Goal: Find specific page/section: Find specific page/section

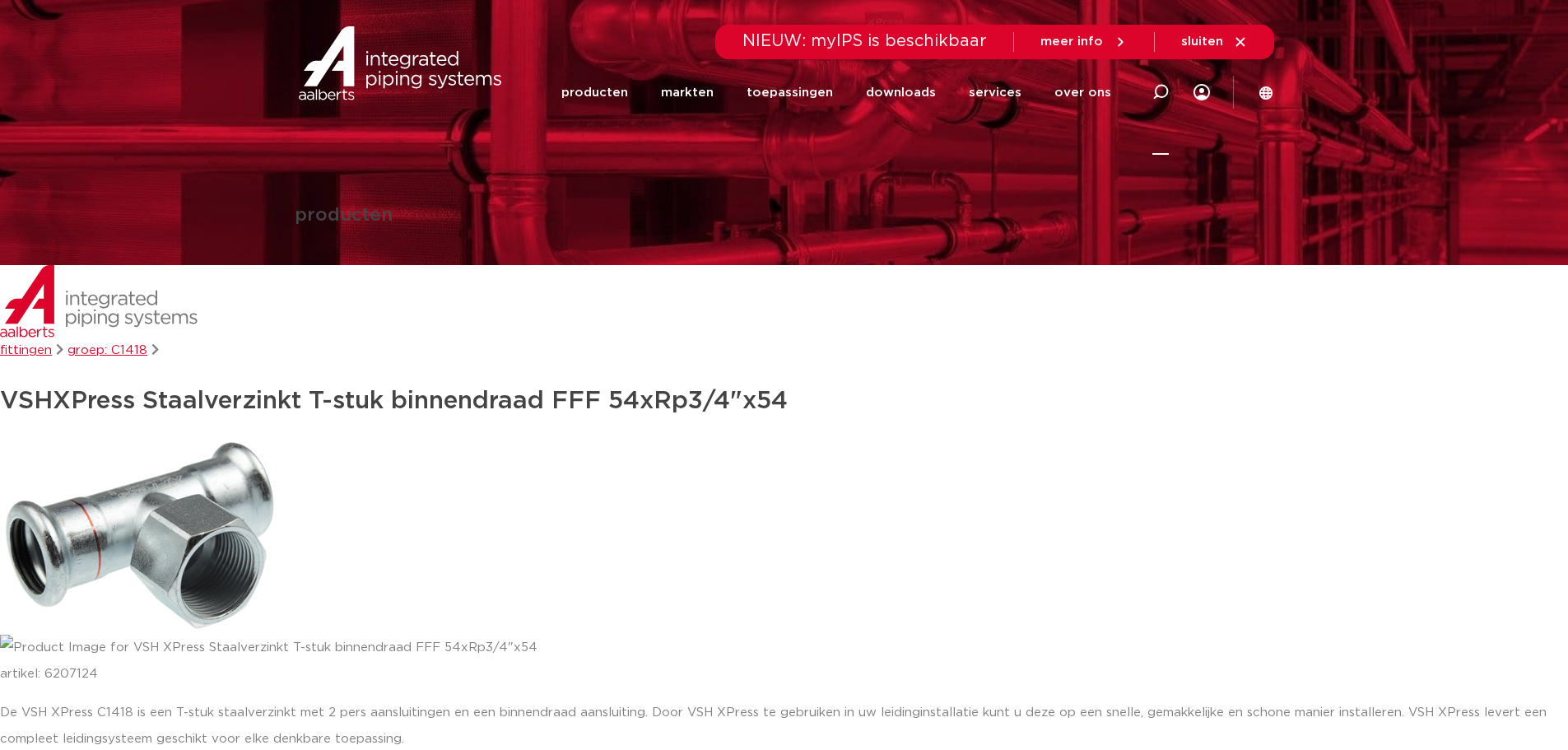
click at [1167, 91] on icon at bounding box center [1161, 92] width 20 height 20
click at [850, 95] on input "Zoeken" at bounding box center [913, 90] width 518 height 33
paste input "6207124"
type input "6207124"
click button "Zoeken" at bounding box center [0, 0] width 0 height 0
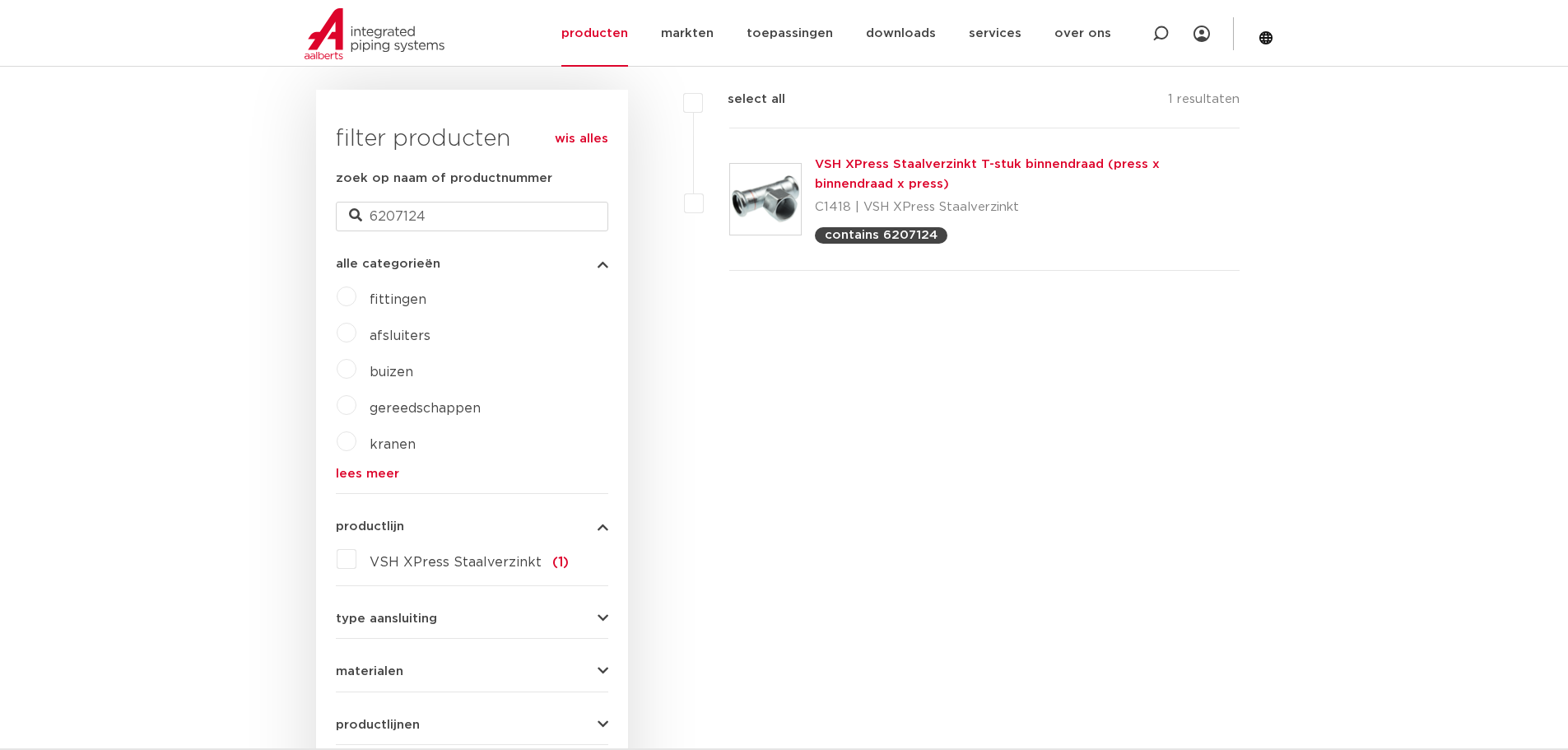
scroll to position [314, 0]
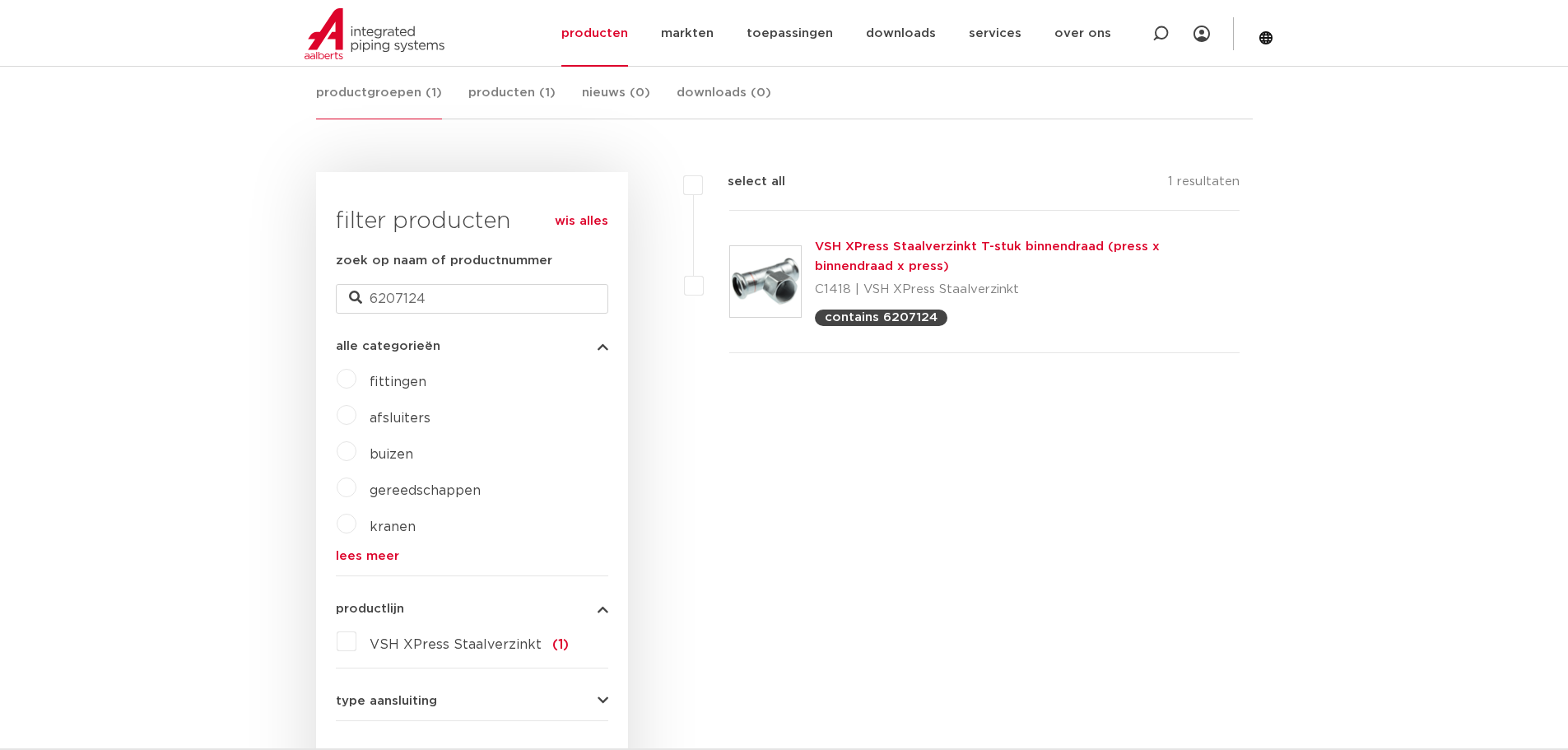
click at [839, 245] on link "VSH XPress Staalverzinkt T-stuk binnendraad (press x binnendraad x press)" at bounding box center [988, 256] width 345 height 32
